Goal: Information Seeking & Learning: Learn about a topic

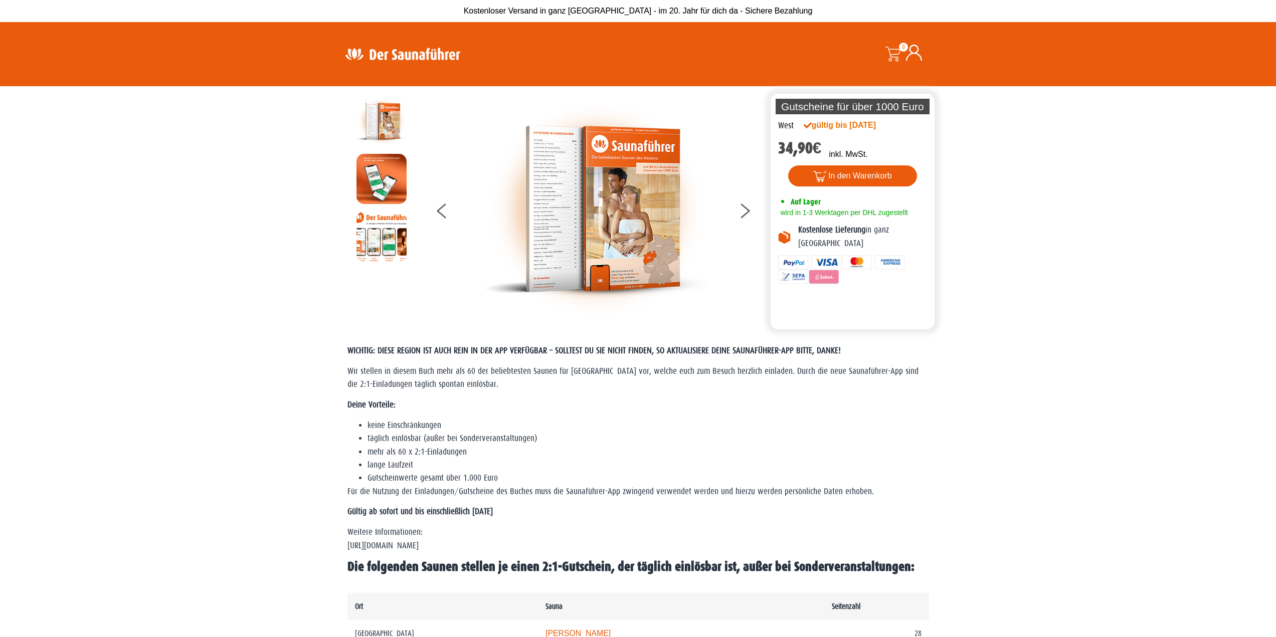
click at [610, 204] on img at bounding box center [597, 209] width 226 height 226
click at [393, 241] on img at bounding box center [381, 237] width 50 height 50
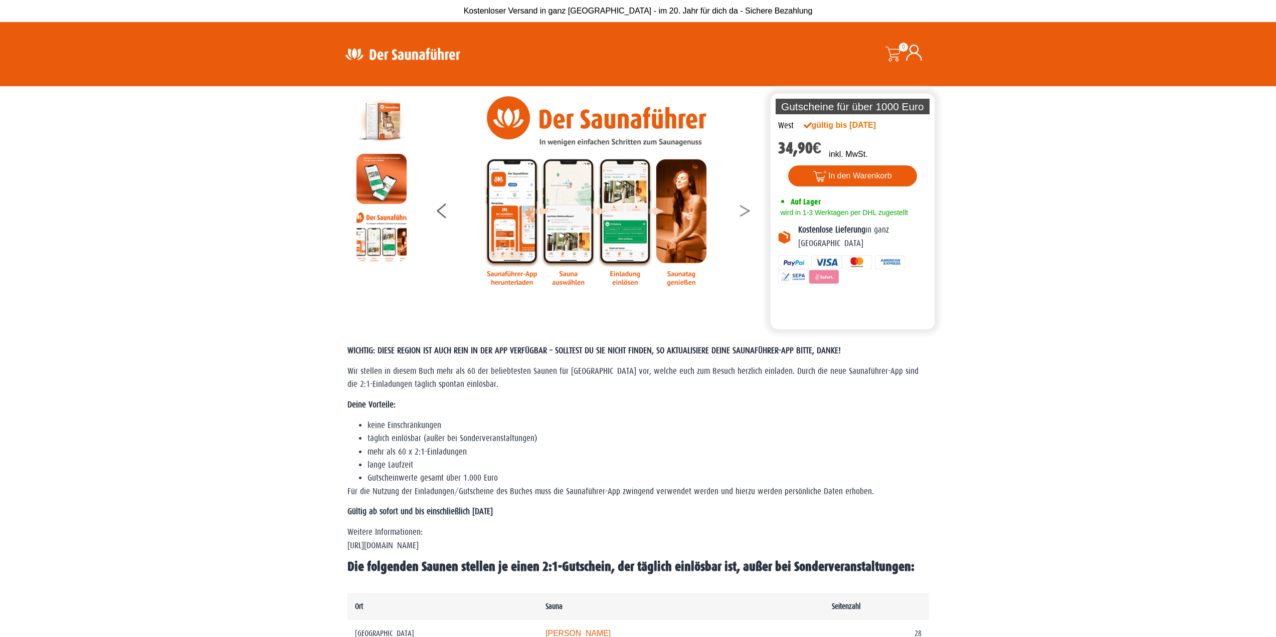
drag, startPoint x: 735, startPoint y: 203, endPoint x: 743, endPoint y: 213, distance: 11.7
click at [743, 213] on figure at bounding box center [596, 209] width 342 height 226
click at [743, 213] on button at bounding box center [750, 212] width 25 height 25
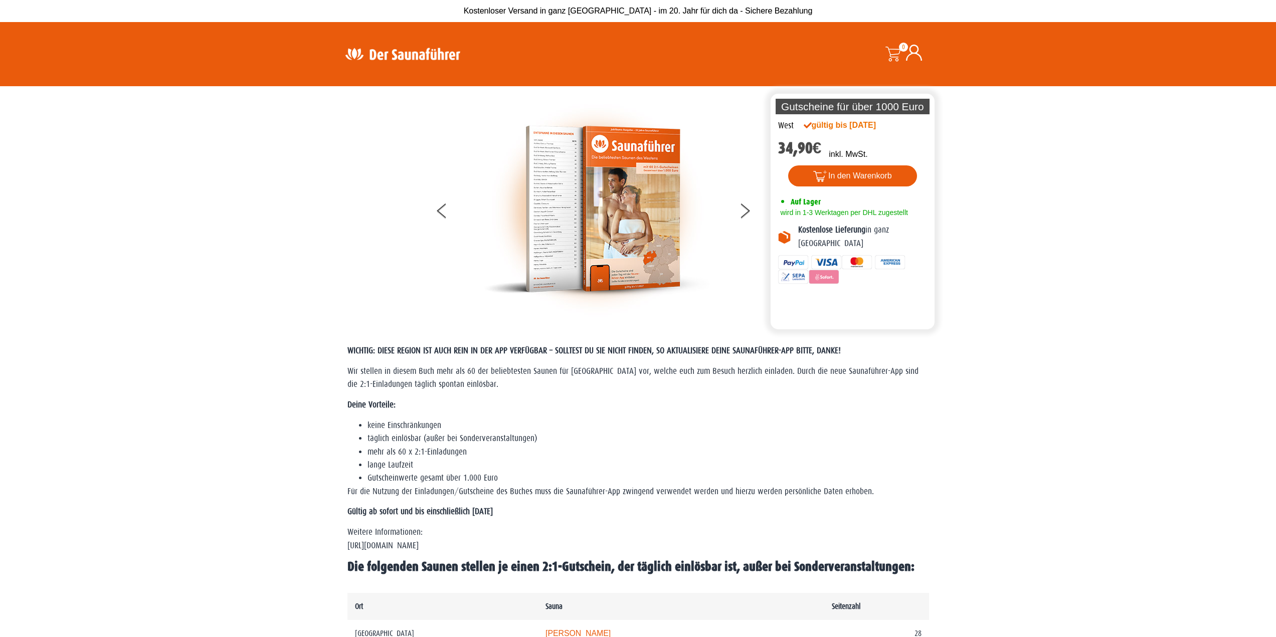
click at [511, 191] on img at bounding box center [597, 209] width 226 height 226
click at [548, 169] on img at bounding box center [597, 209] width 226 height 226
click at [548, 168] on img at bounding box center [597, 209] width 226 height 226
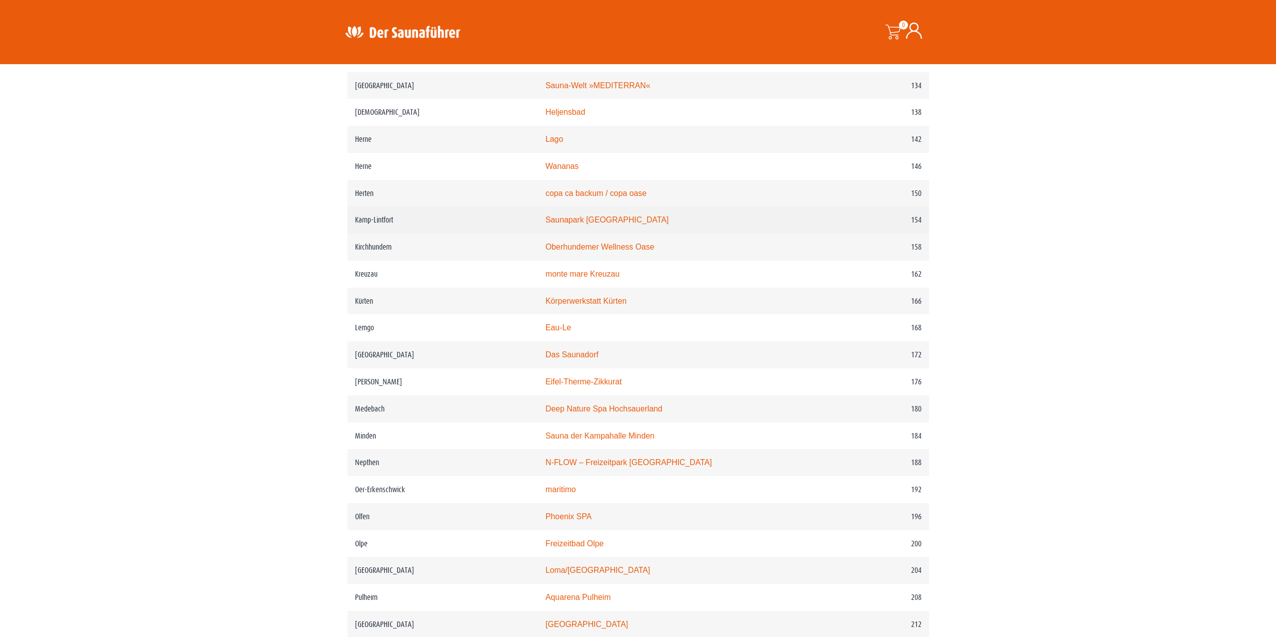
scroll to position [1468, 0]
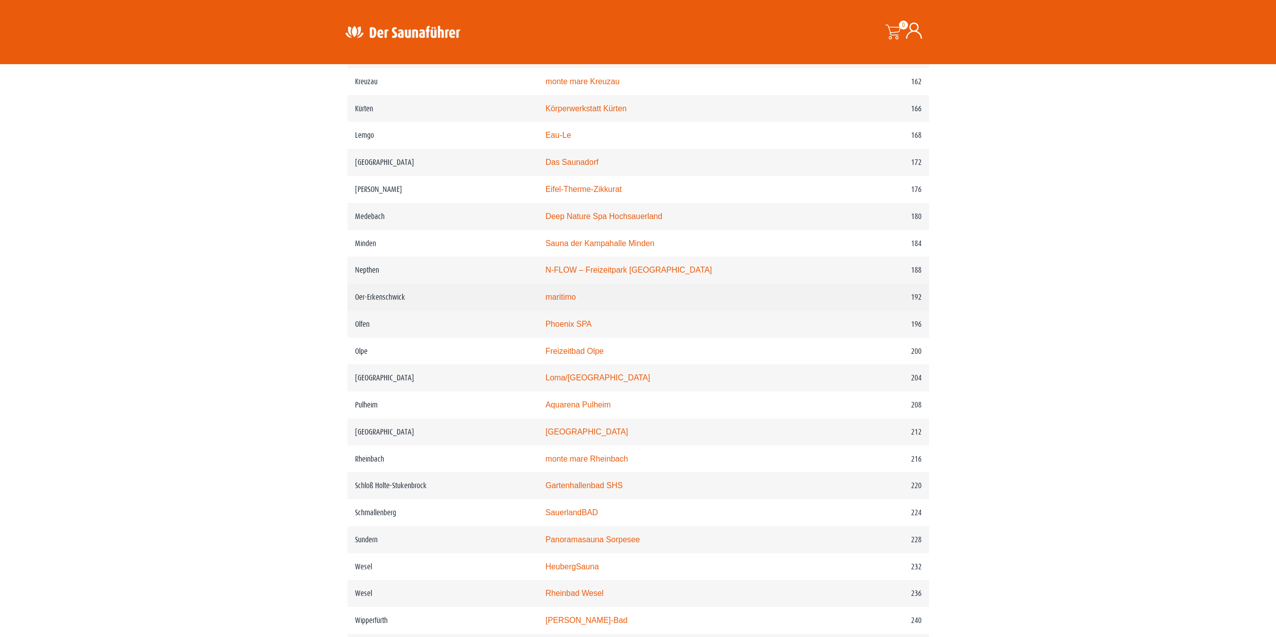
click at [576, 301] on link "maritimo" at bounding box center [560, 297] width 31 height 9
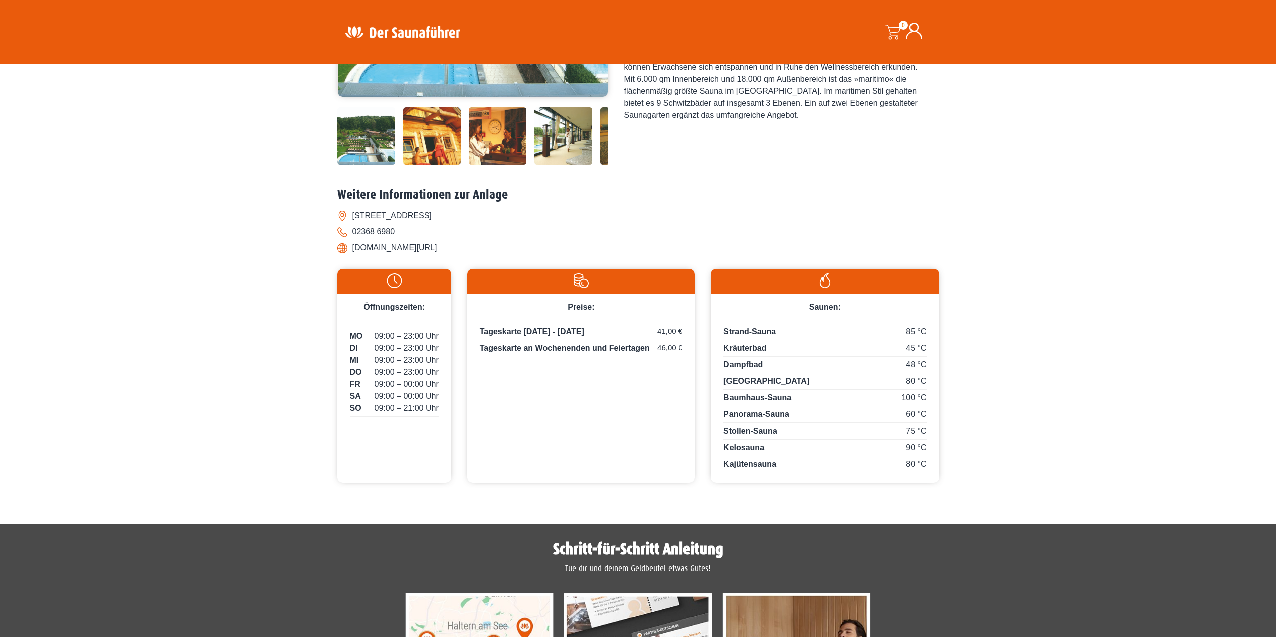
scroll to position [351, 0]
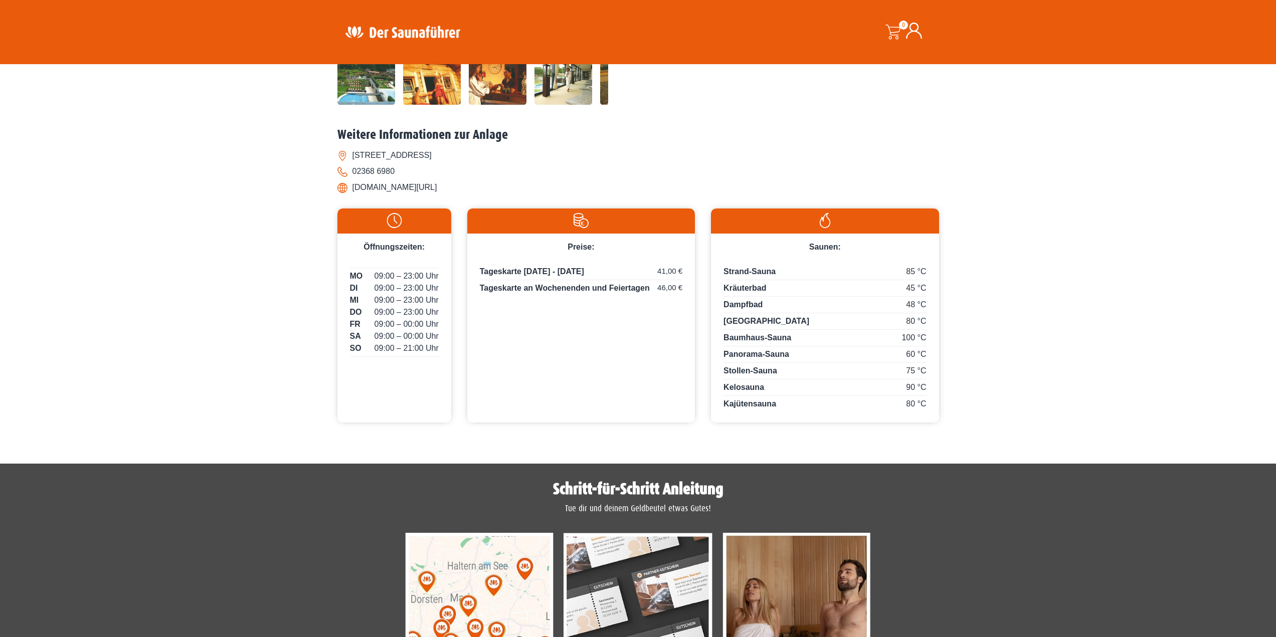
drag, startPoint x: 530, startPoint y: 272, endPoint x: 693, endPoint y: 269, distance: 163.4
click at [693, 269] on div "Tageskarte Montag - Freitag 41,00 € Tageskarte an Wochenenden und Feiertagen 46…" at bounding box center [581, 283] width 228 height 61
drag, startPoint x: 682, startPoint y: 272, endPoint x: 639, endPoint y: 270, distance: 43.7
click at [639, 270] on p "Tageskarte Montag - Freitag 41,00 €" at bounding box center [581, 273] width 202 height 15
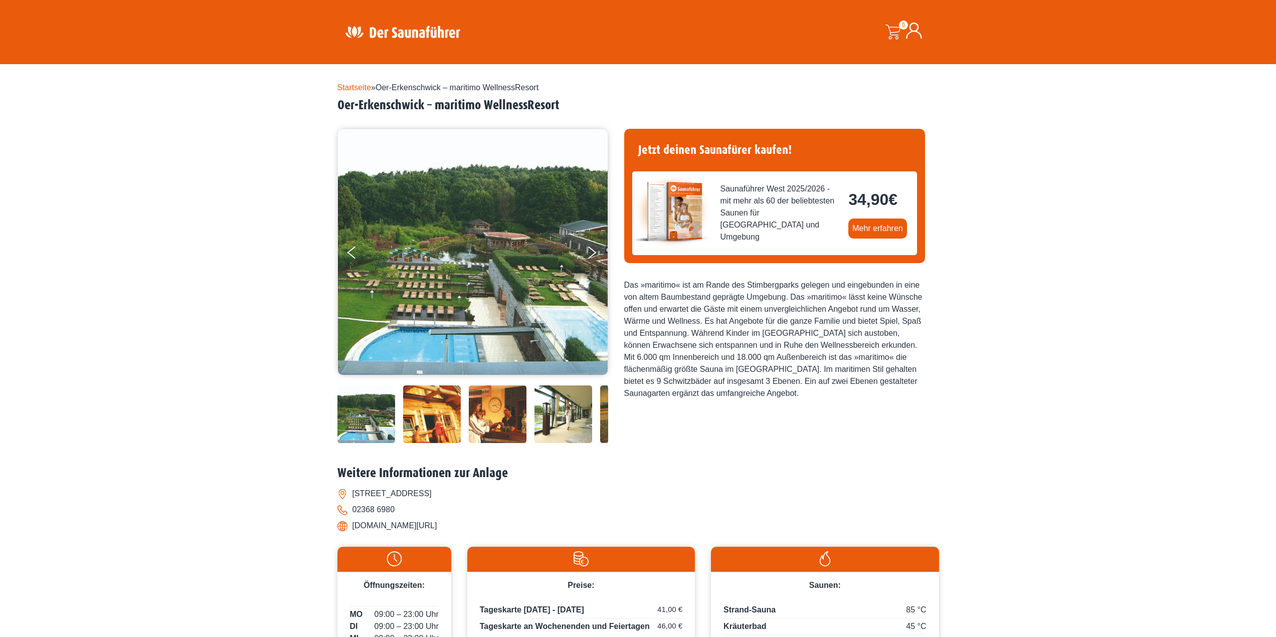
scroll to position [0, 0]
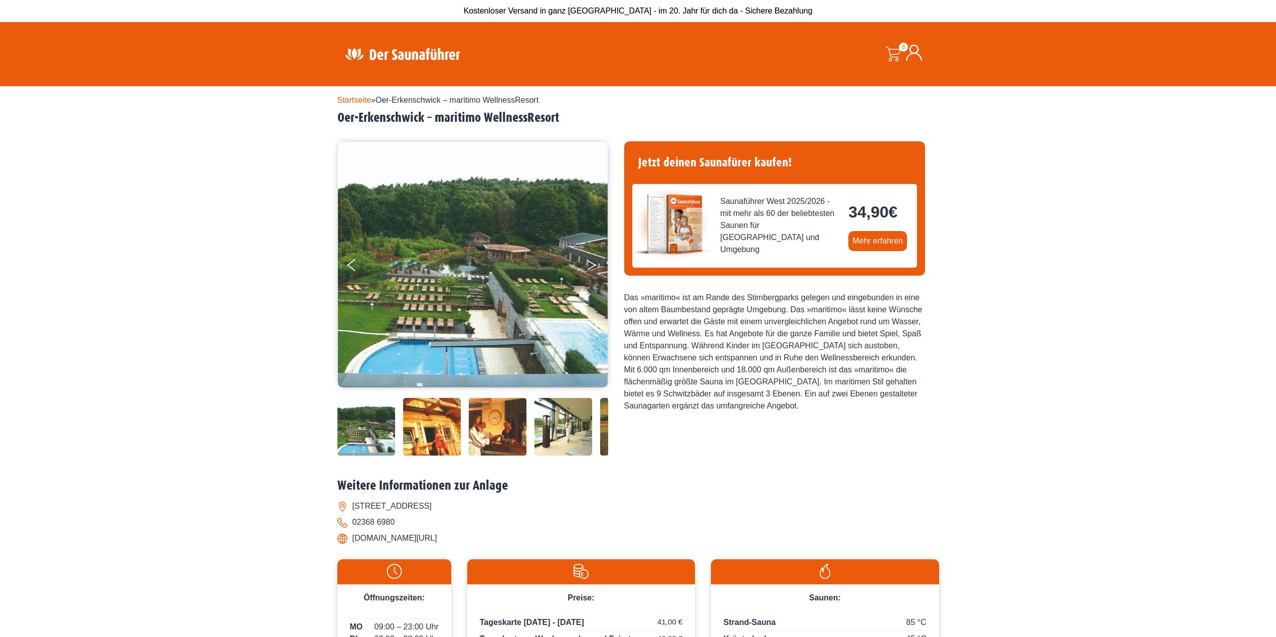
click at [587, 258] on button "Next" at bounding box center [598, 267] width 25 height 25
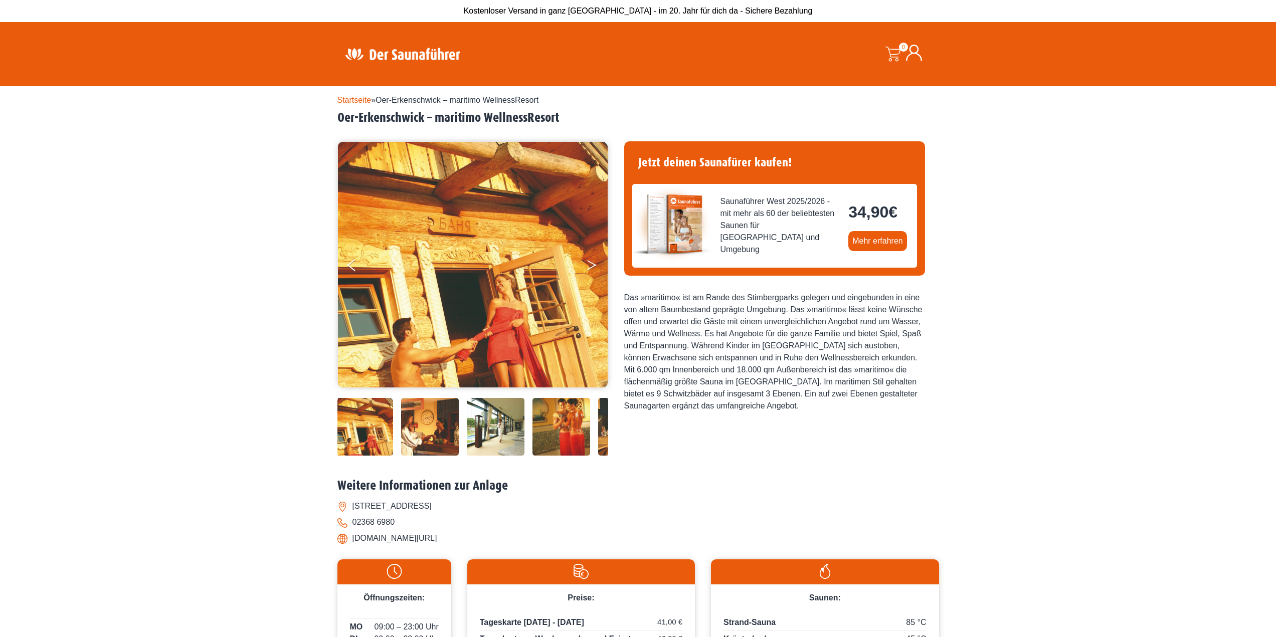
click at [587, 258] on button "Next" at bounding box center [598, 267] width 25 height 25
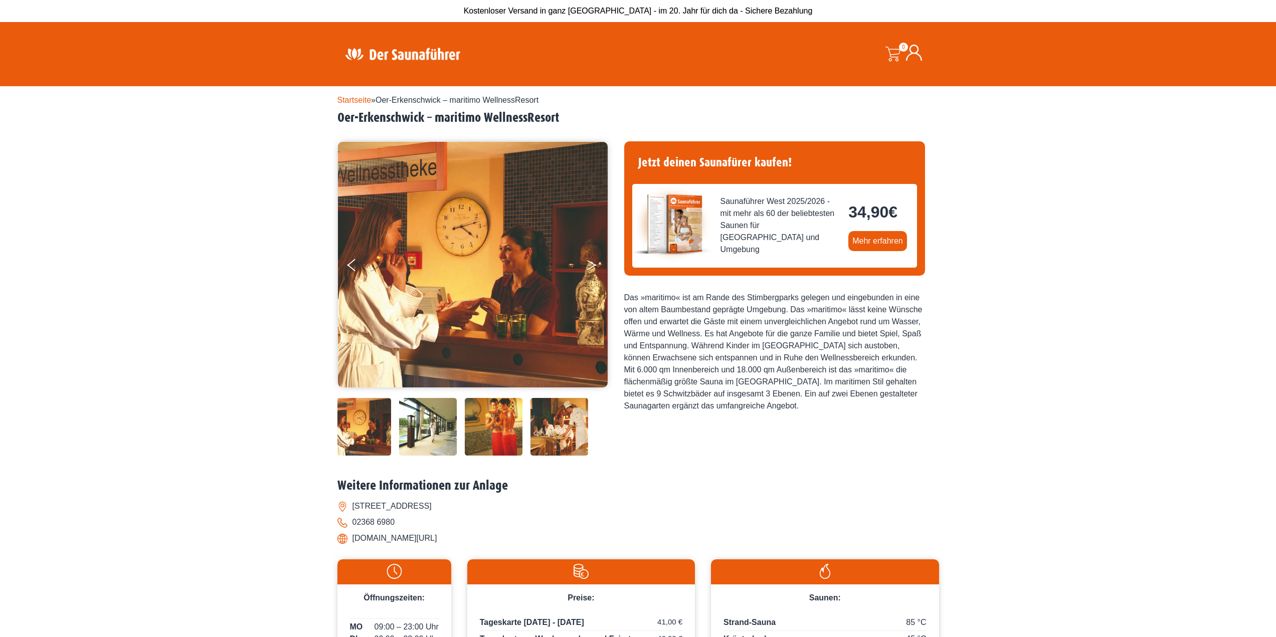
click at [587, 258] on button "Next" at bounding box center [598, 267] width 25 height 25
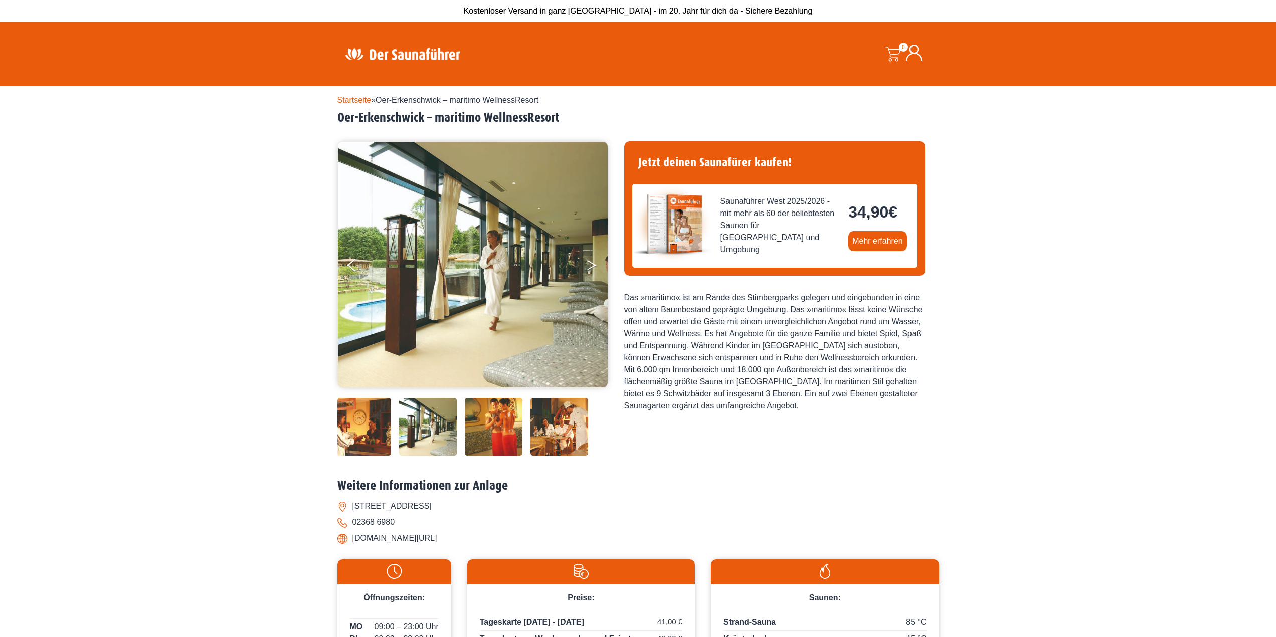
click at [587, 258] on button "Next" at bounding box center [598, 267] width 25 height 25
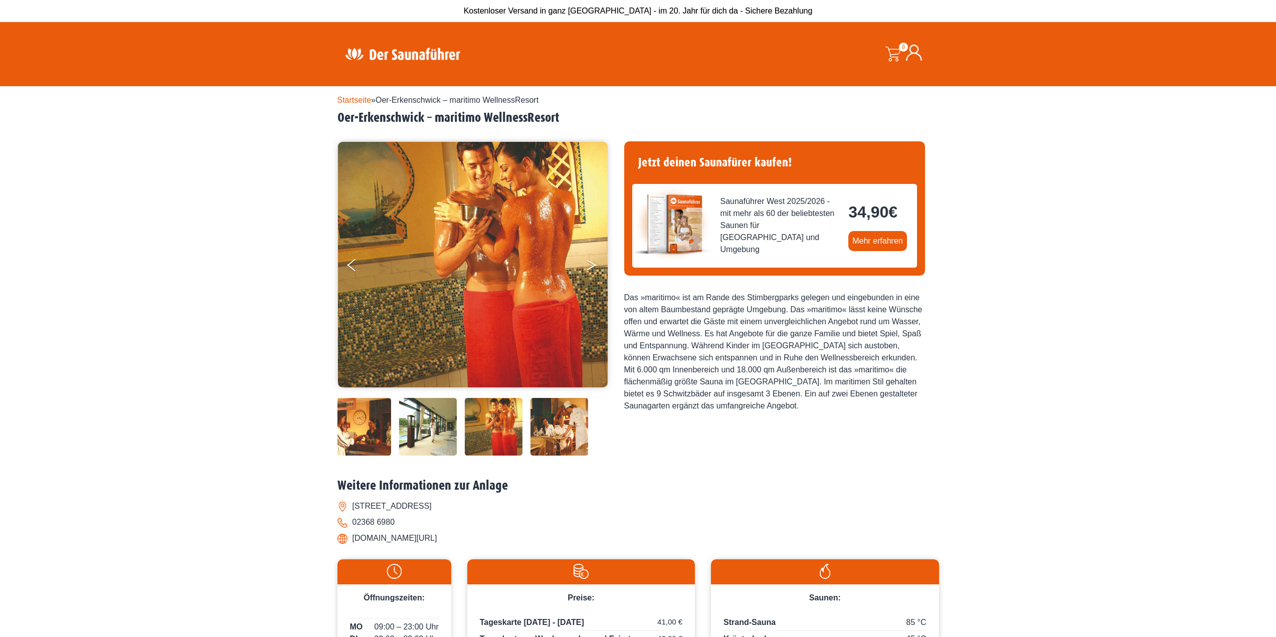
click at [587, 258] on button "Next" at bounding box center [598, 267] width 25 height 25
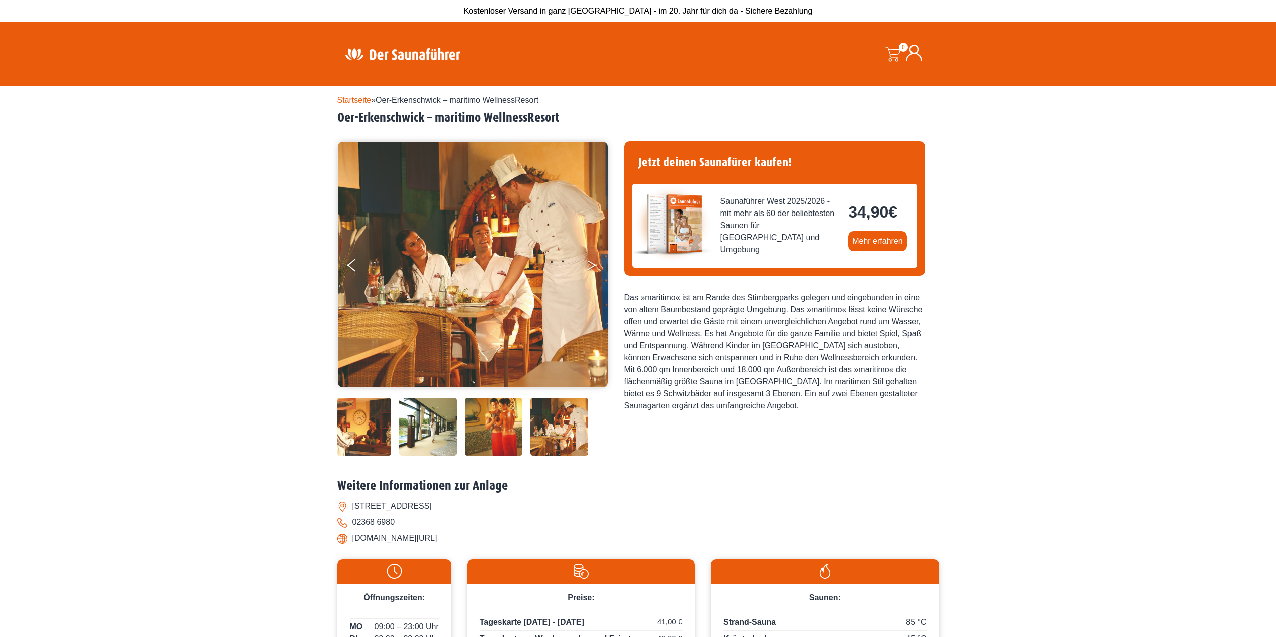
click at [587, 258] on button "Next" at bounding box center [598, 267] width 25 height 25
click at [592, 261] on button "Next" at bounding box center [598, 267] width 25 height 25
drag, startPoint x: 347, startPoint y: 262, endPoint x: 354, endPoint y: 259, distance: 8.1
click at [350, 262] on ul at bounding box center [472, 264] width 271 height 247
click at [357, 259] on button "Previous" at bounding box center [359, 267] width 25 height 25
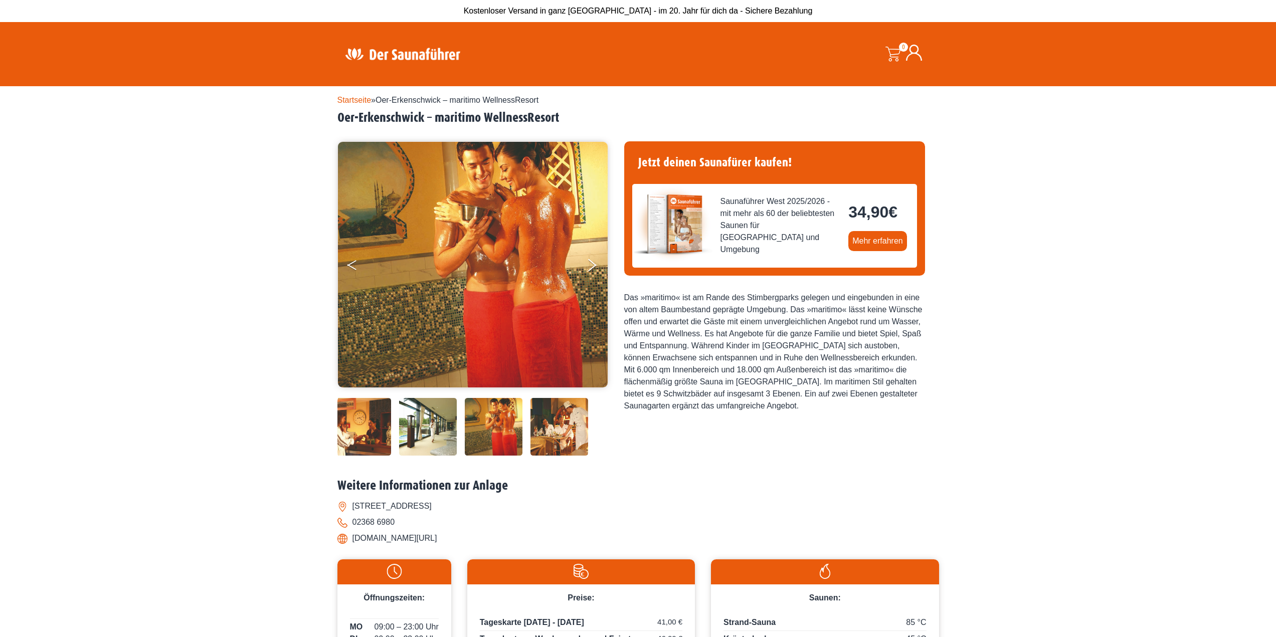
click at [357, 259] on button "Previous" at bounding box center [359, 267] width 25 height 25
click at [355, 264] on button "Previous" at bounding box center [359, 267] width 25 height 25
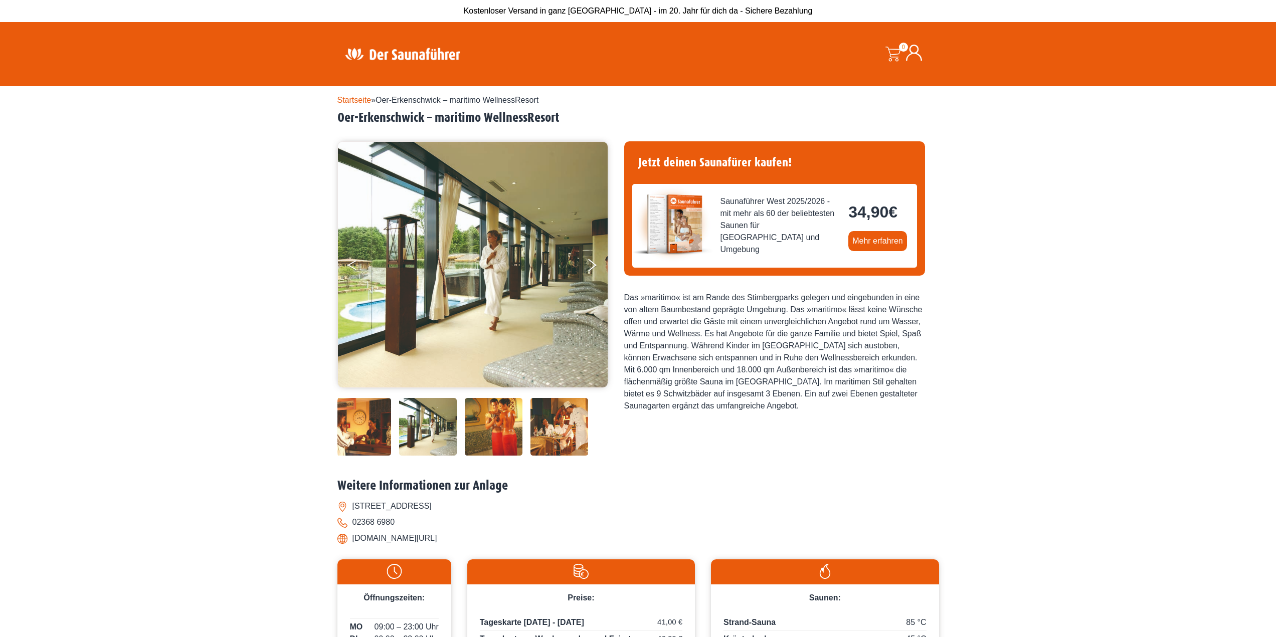
click at [352, 269] on button "Previous" at bounding box center [359, 267] width 25 height 25
click at [356, 266] on button "Previous" at bounding box center [359, 267] width 25 height 25
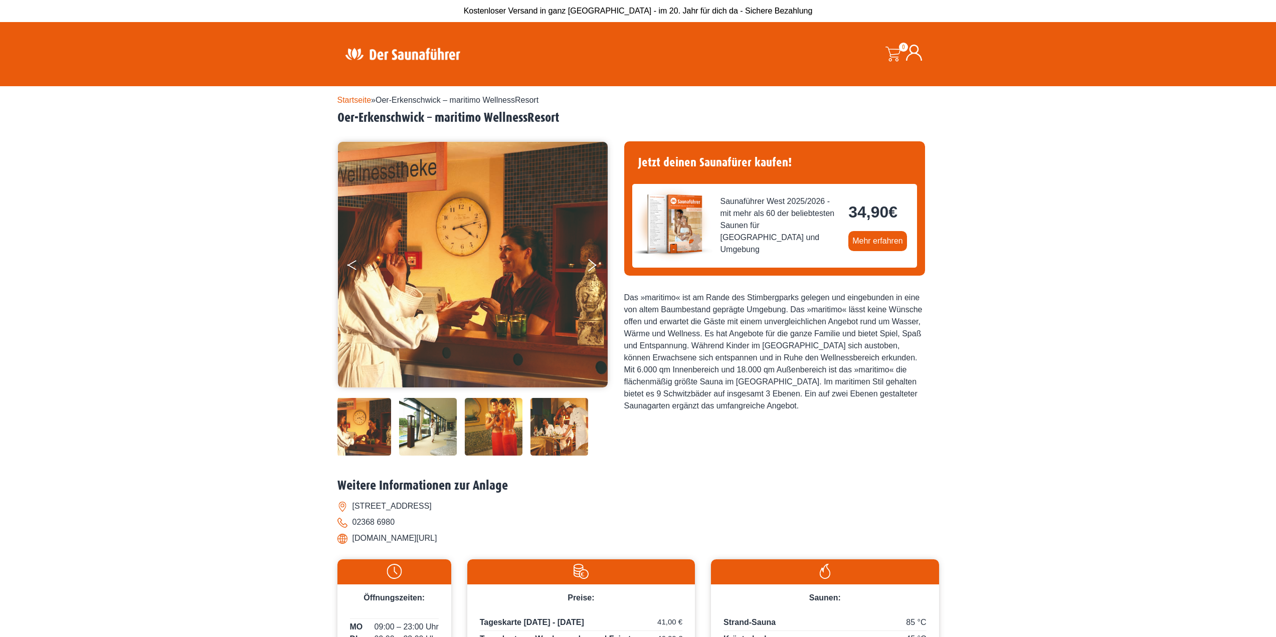
click at [356, 266] on button "Previous" at bounding box center [359, 267] width 25 height 25
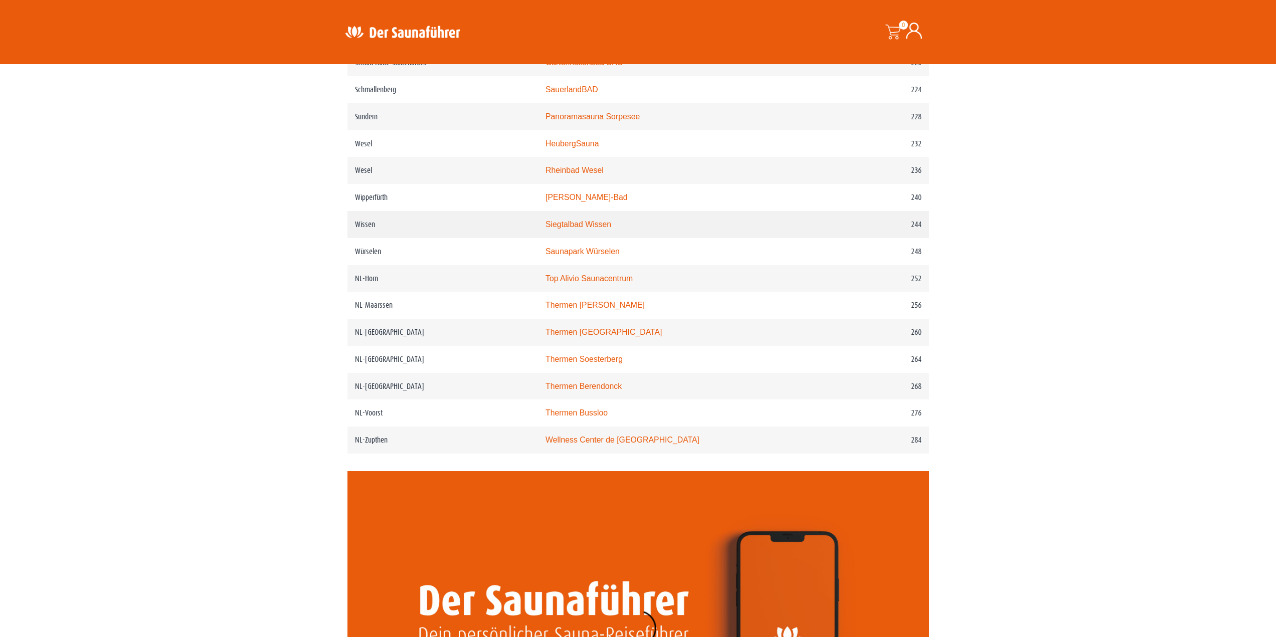
scroll to position [1891, 0]
drag, startPoint x: 637, startPoint y: 439, endPoint x: 448, endPoint y: 414, distance: 190.7
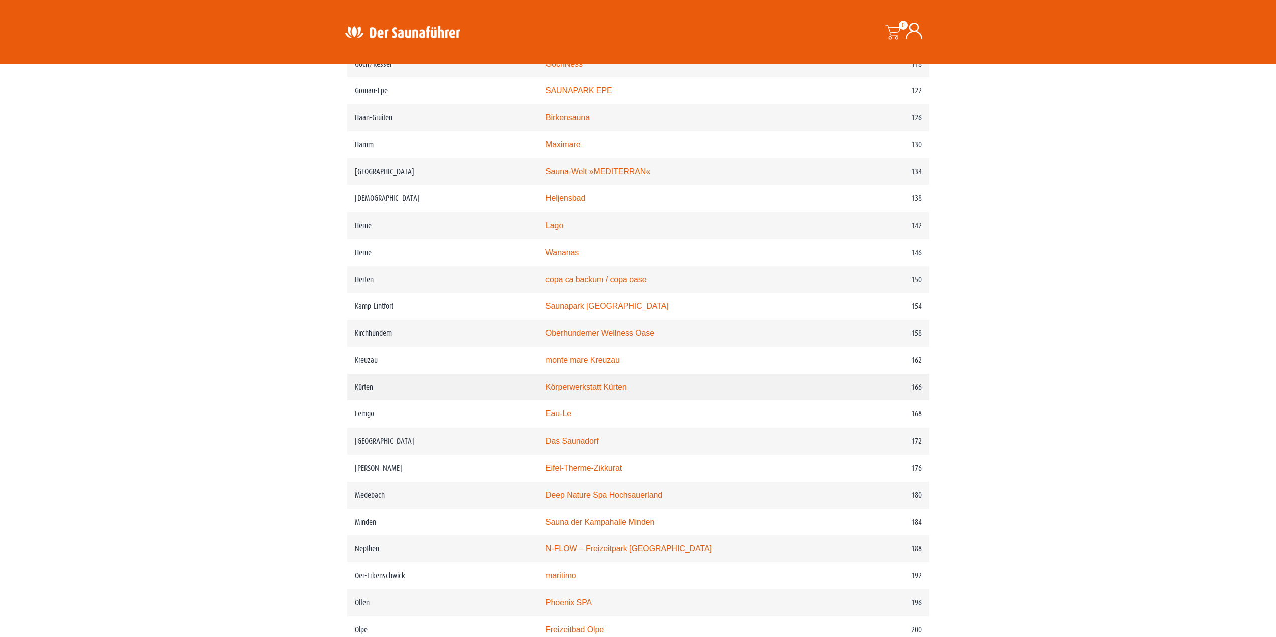
scroll to position [1139, 0]
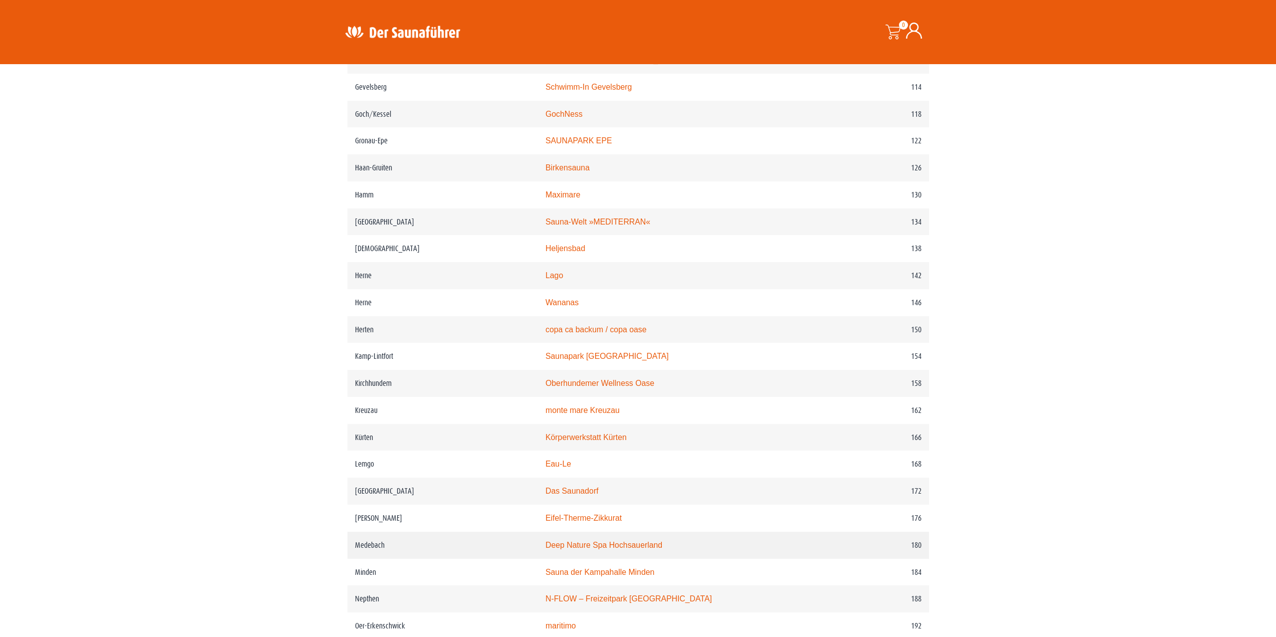
click at [641, 549] on link "Deep Nature Spa Hochsauerland" at bounding box center [603, 545] width 117 height 9
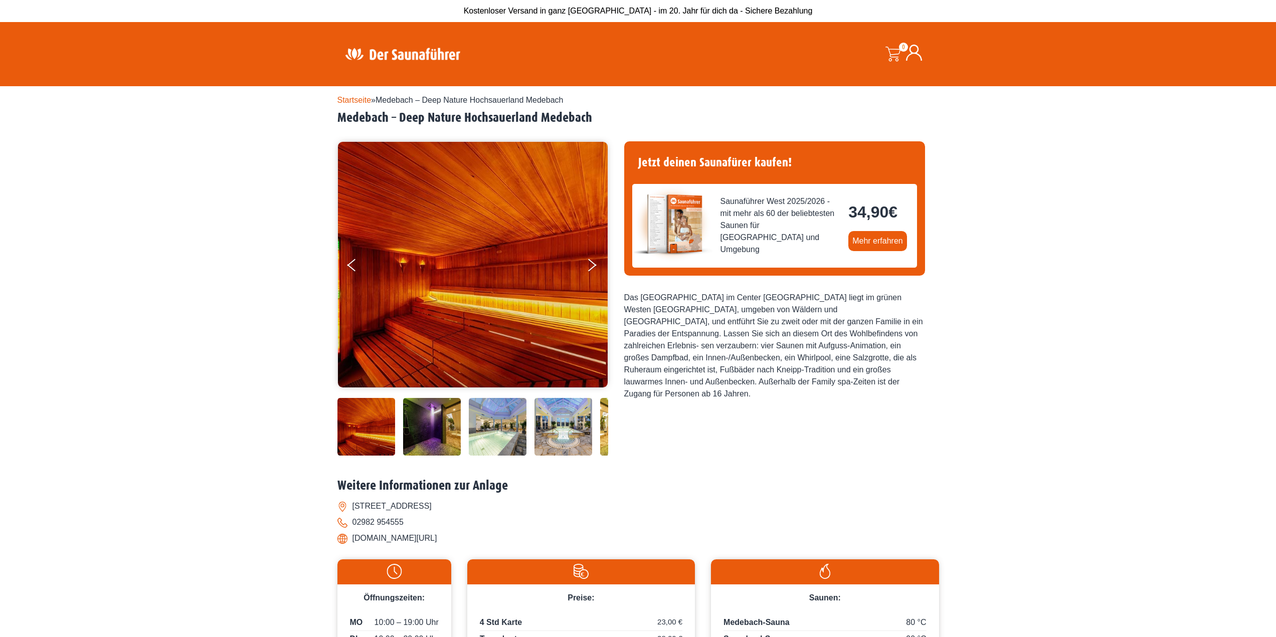
click at [455, 430] on img at bounding box center [432, 427] width 58 height 58
click at [501, 430] on img at bounding box center [498, 427] width 58 height 58
click at [427, 433] on img at bounding box center [432, 427] width 58 height 58
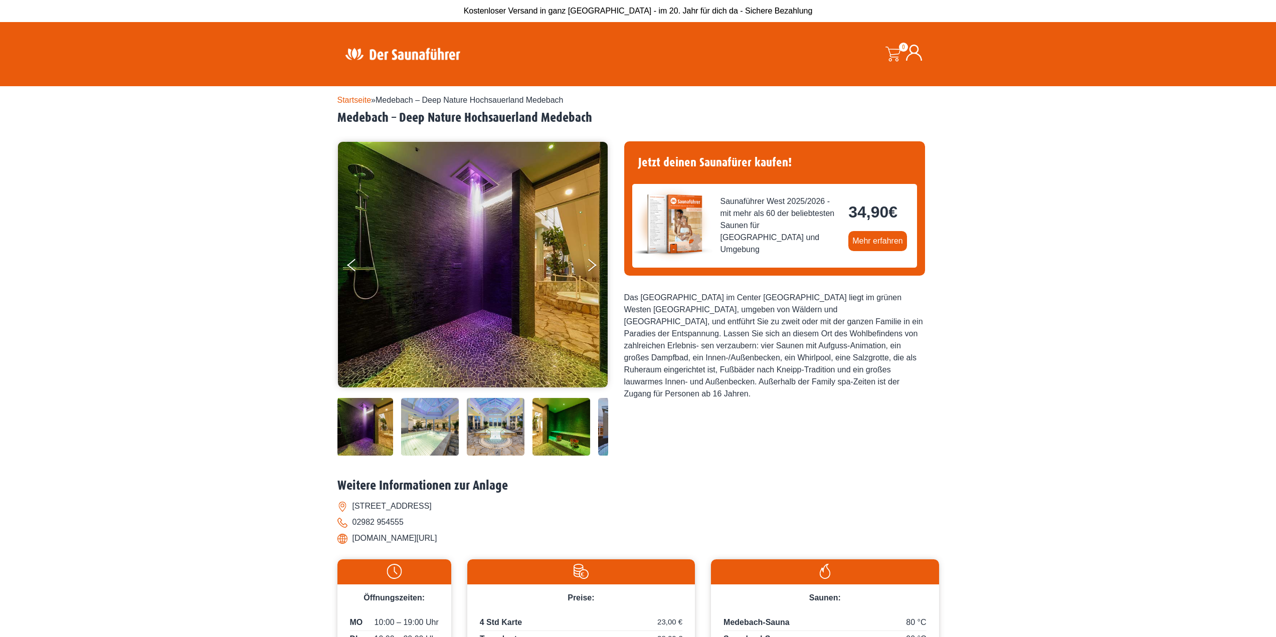
click at [485, 432] on img at bounding box center [496, 427] width 58 height 58
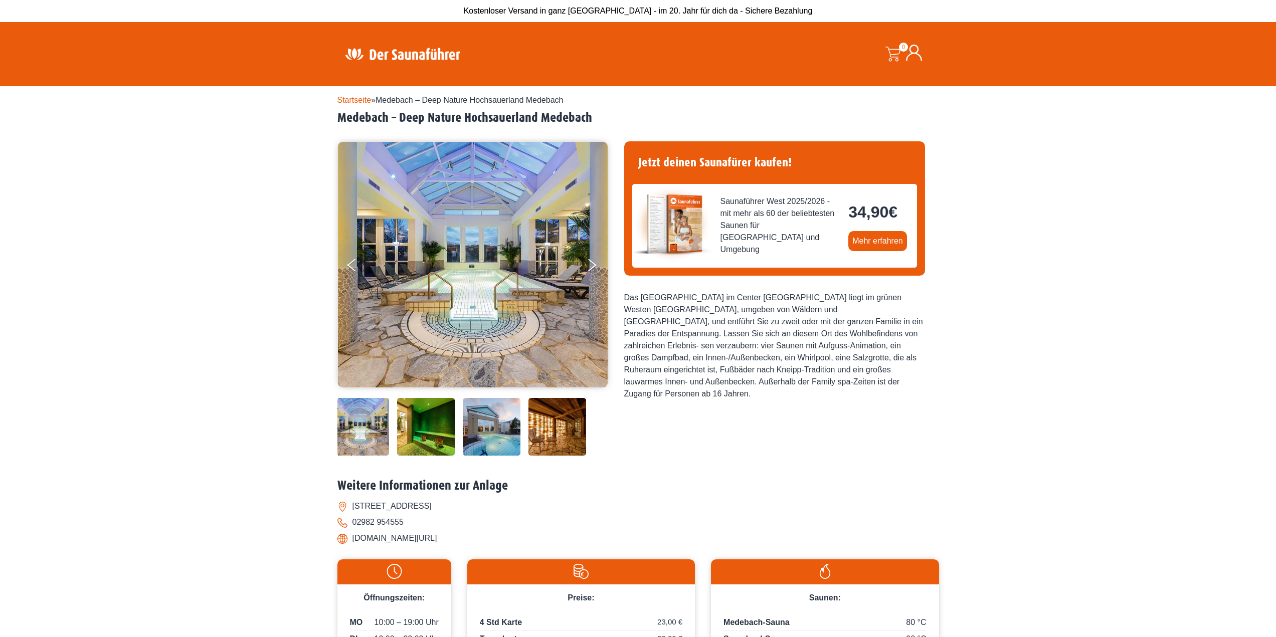
click at [485, 432] on img at bounding box center [492, 427] width 58 height 58
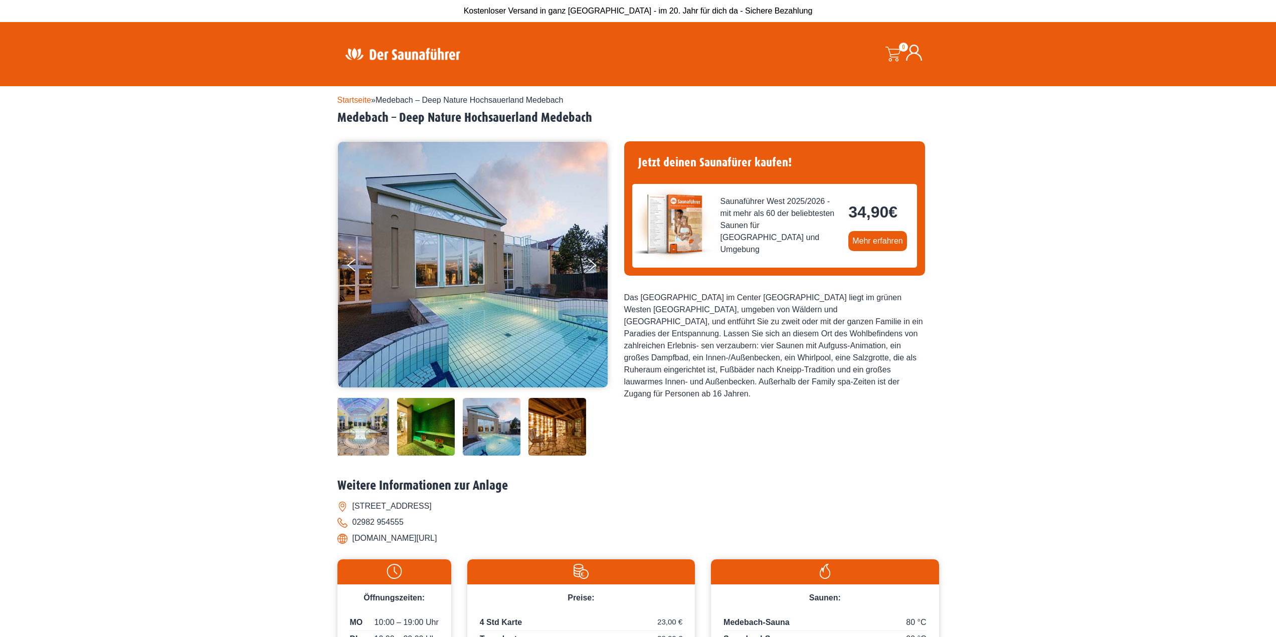
click at [526, 424] on div at bounding box center [371, 427] width 474 height 58
drag, startPoint x: 554, startPoint y: 429, endPoint x: 546, endPoint y: 420, distance: 11.4
click at [554, 429] on img at bounding box center [557, 427] width 58 height 58
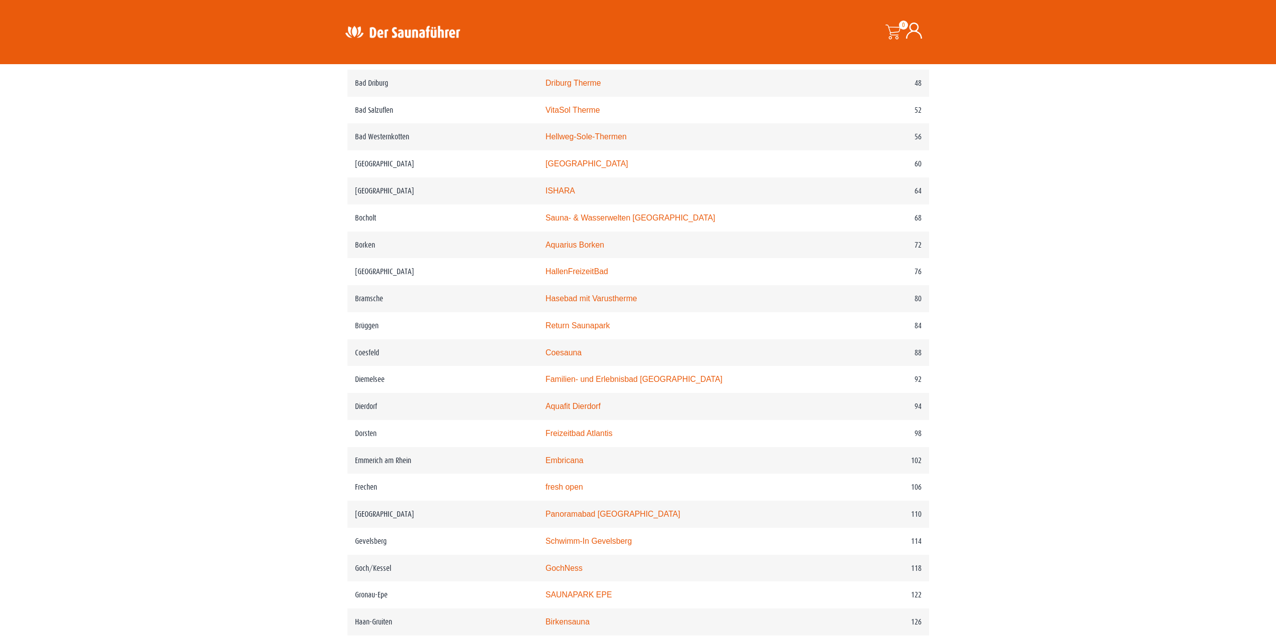
scroll to position [688, 0]
